Goal: Transaction & Acquisition: Download file/media

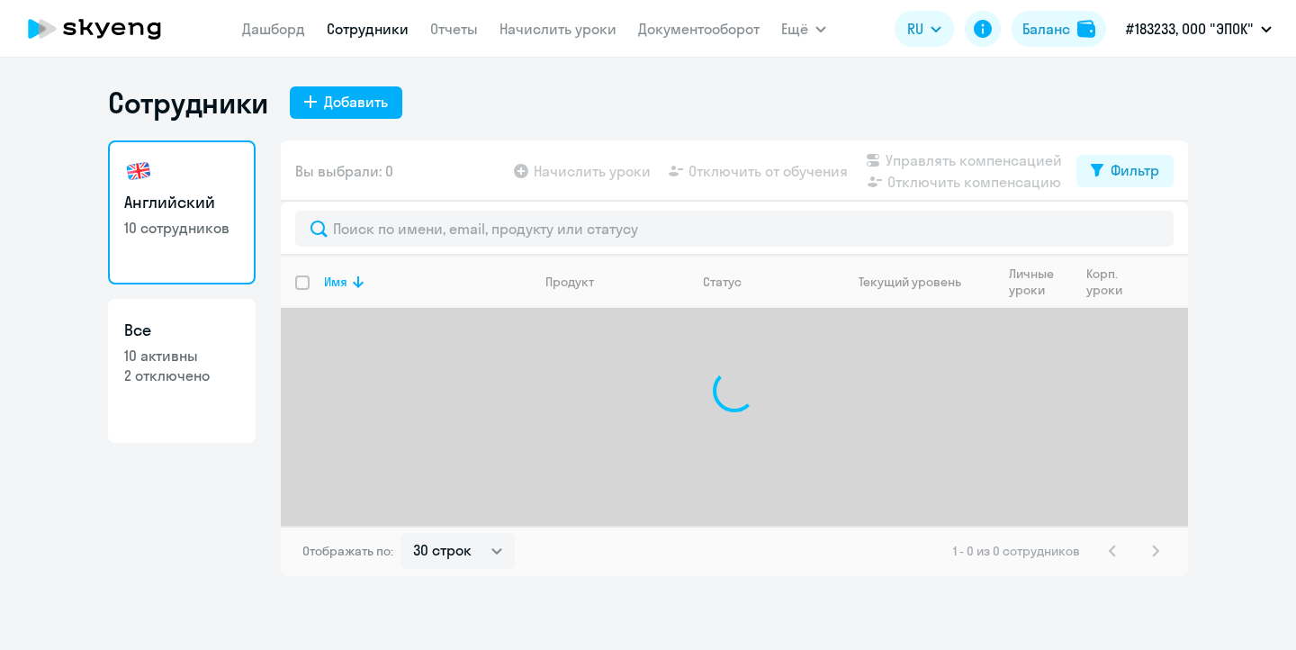
select select "30"
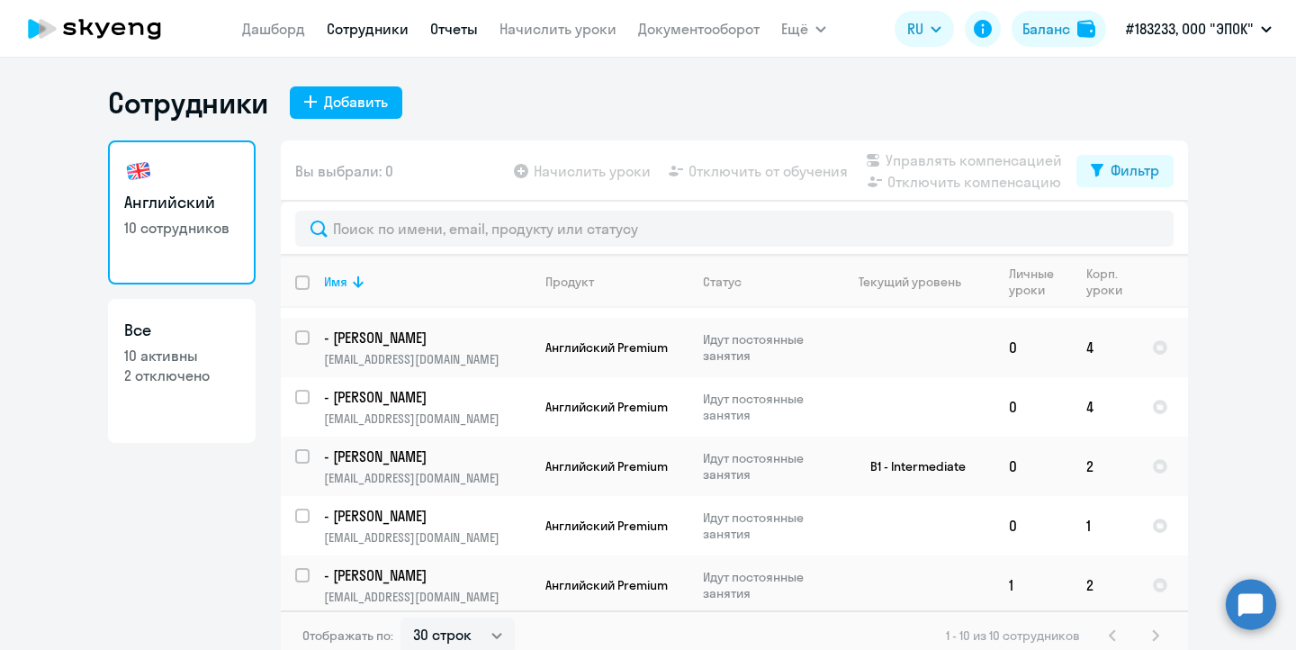
click at [453, 32] on link "Отчеты" at bounding box center [454, 29] width 48 height 18
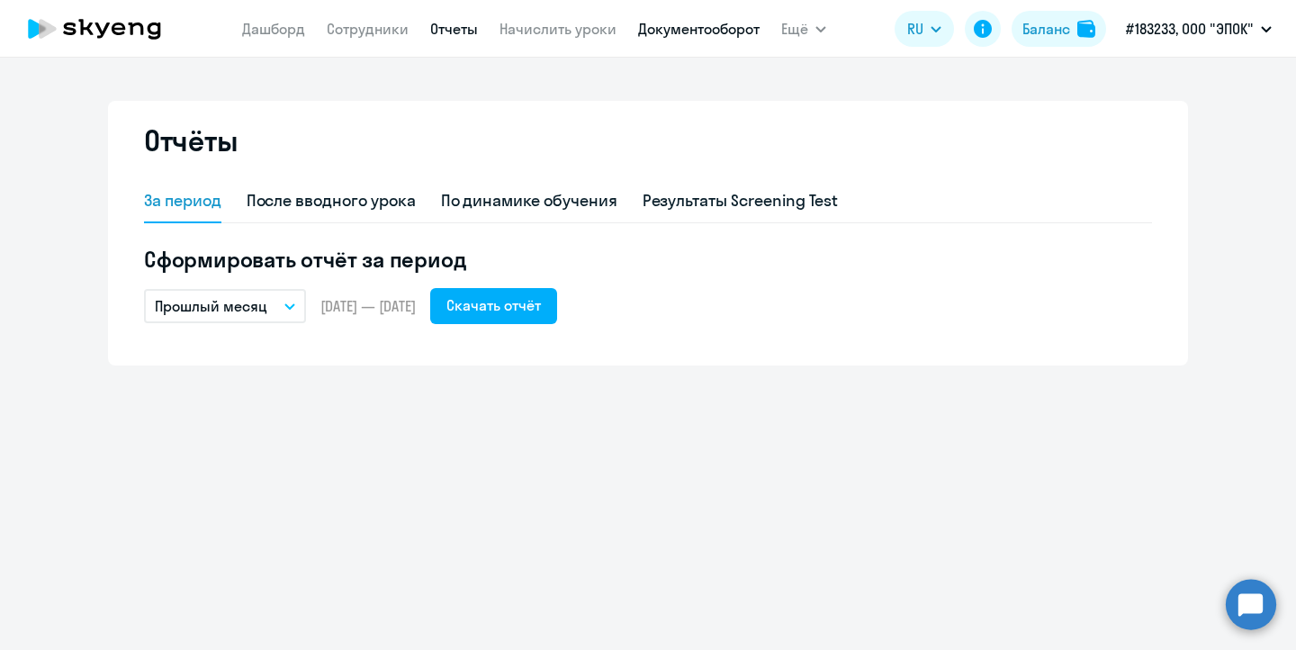
click at [664, 32] on link "Документооборот" at bounding box center [699, 29] width 122 height 18
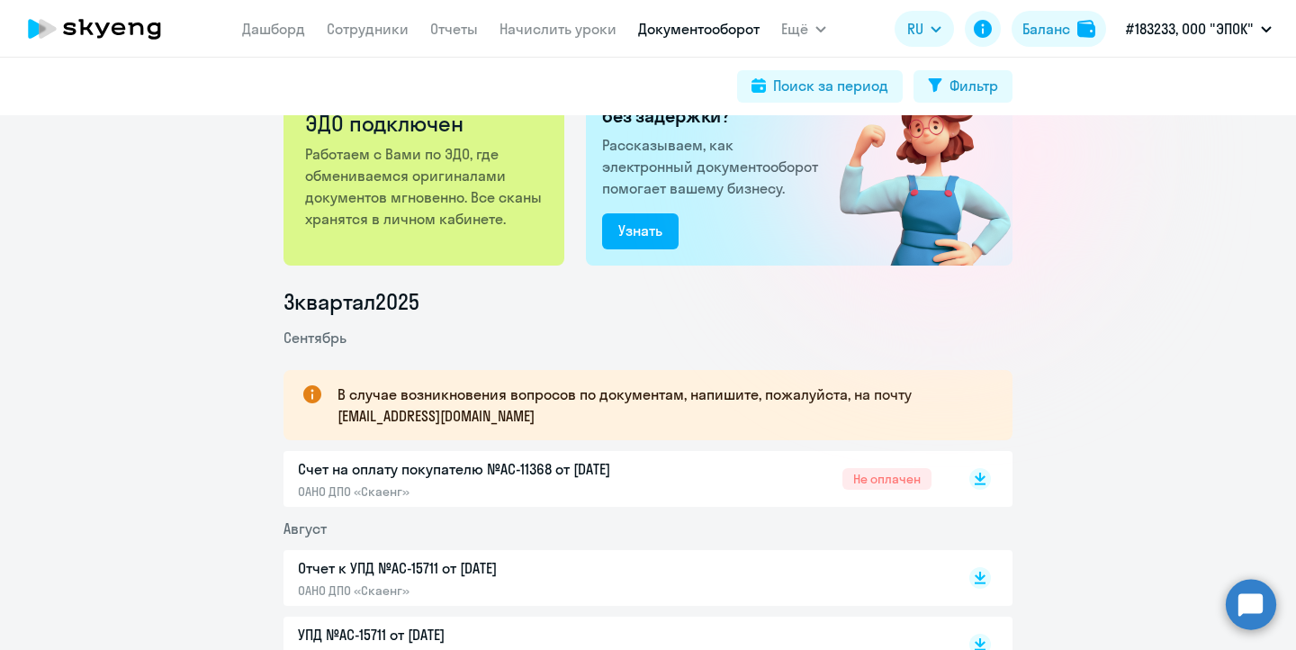
scroll to position [77, 0]
click at [988, 482] on rect at bounding box center [981, 478] width 22 height 22
